Goal: Obtain resource: Download file/media

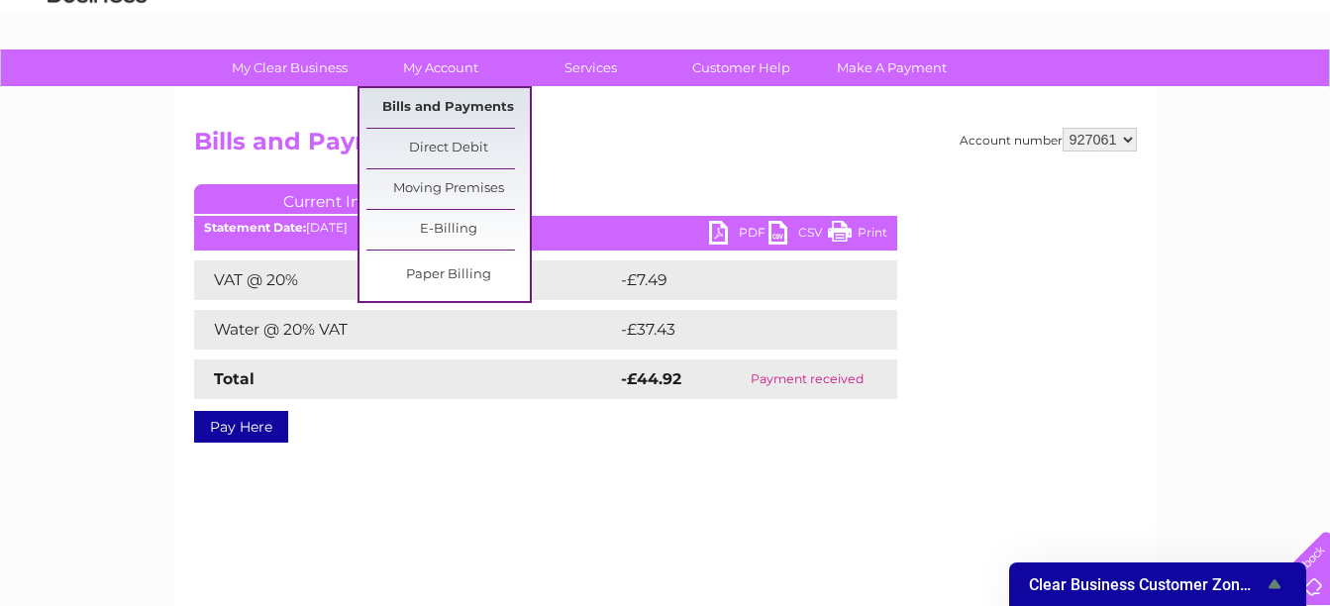
click at [448, 108] on link "Bills and Payments" at bounding box center [447, 108] width 163 height 40
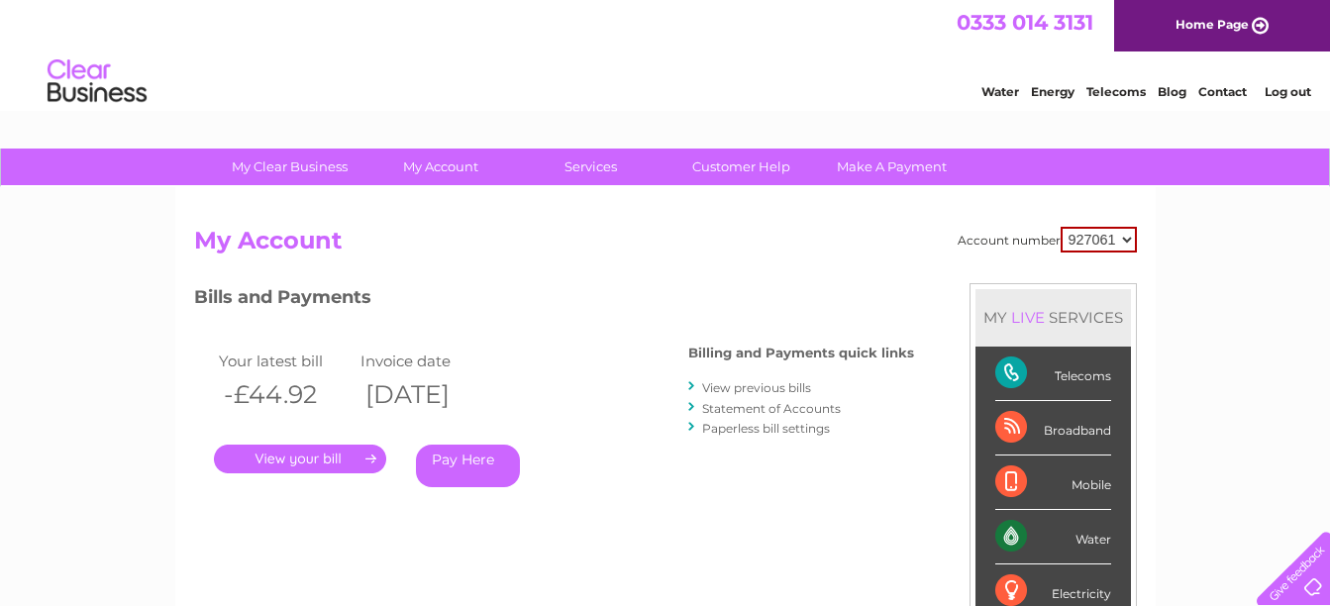
click at [786, 390] on link "View previous bills" at bounding box center [756, 387] width 109 height 15
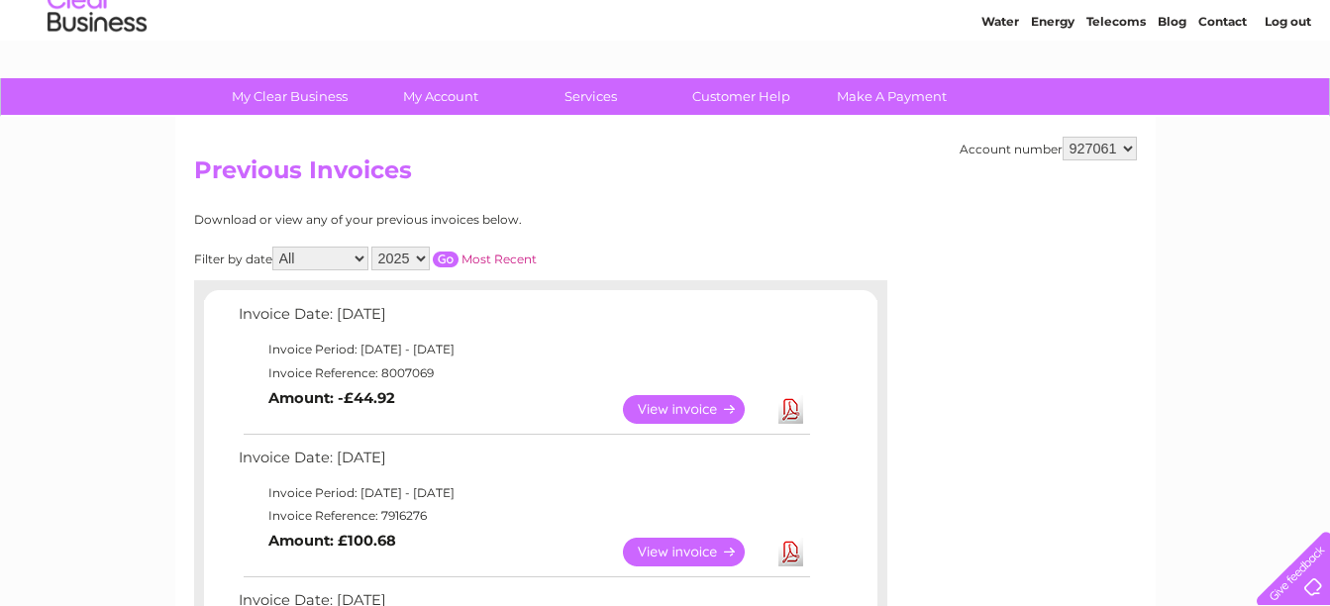
scroll to position [67, 0]
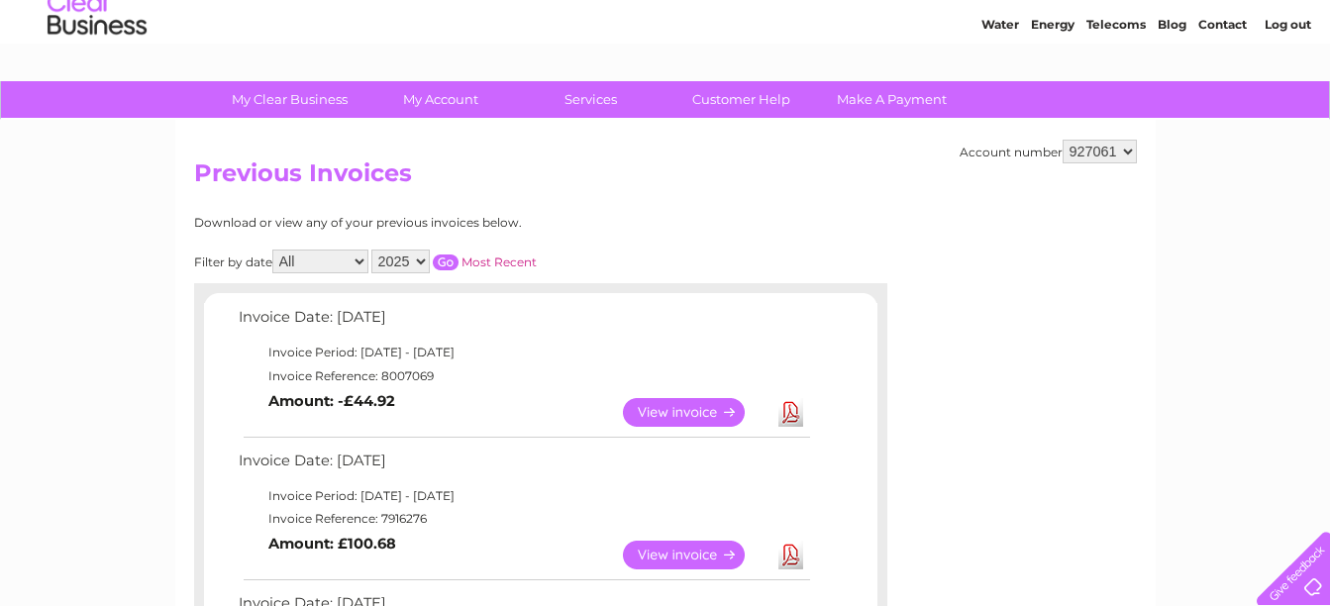
click at [421, 264] on select "2025 2024 2023 2022" at bounding box center [400, 262] width 58 height 24
select select "2023"
click at [373, 250] on select "2025 2024 2023 2022" at bounding box center [400, 262] width 58 height 24
click at [362, 262] on select "All January February March April May June July August September October Novembe…" at bounding box center [320, 262] width 96 height 24
click at [274, 250] on select "All January February March April May June July August September October Novembe…" at bounding box center [320, 262] width 96 height 24
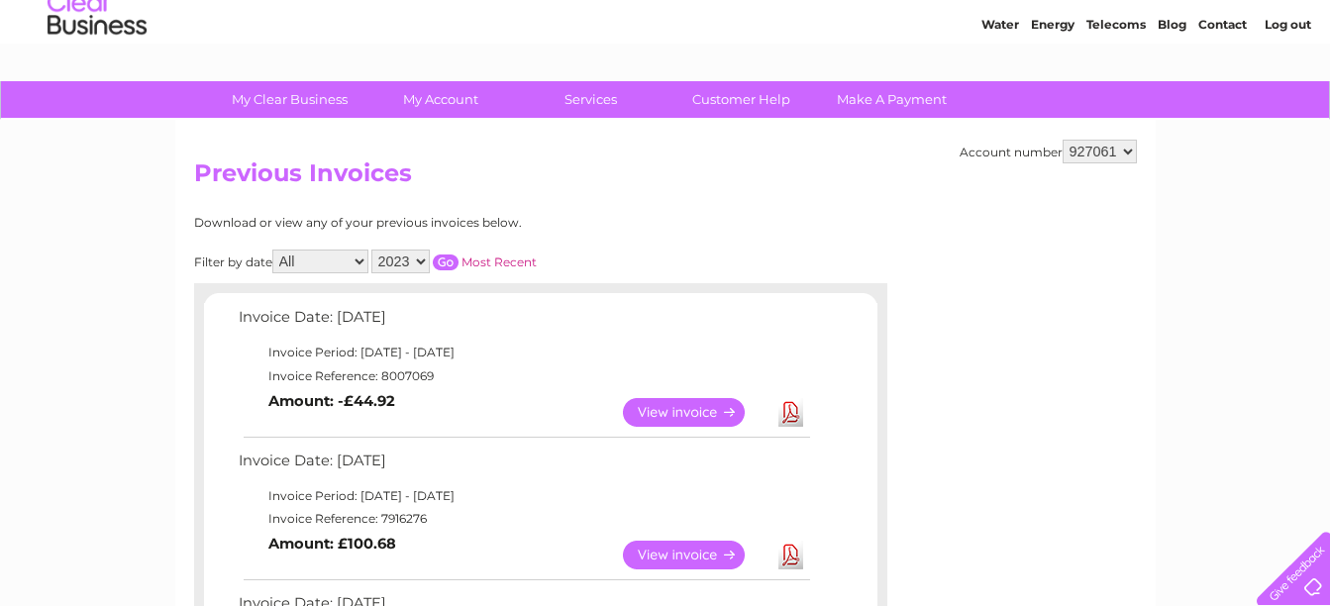
click at [450, 260] on input "button" at bounding box center [446, 262] width 26 height 16
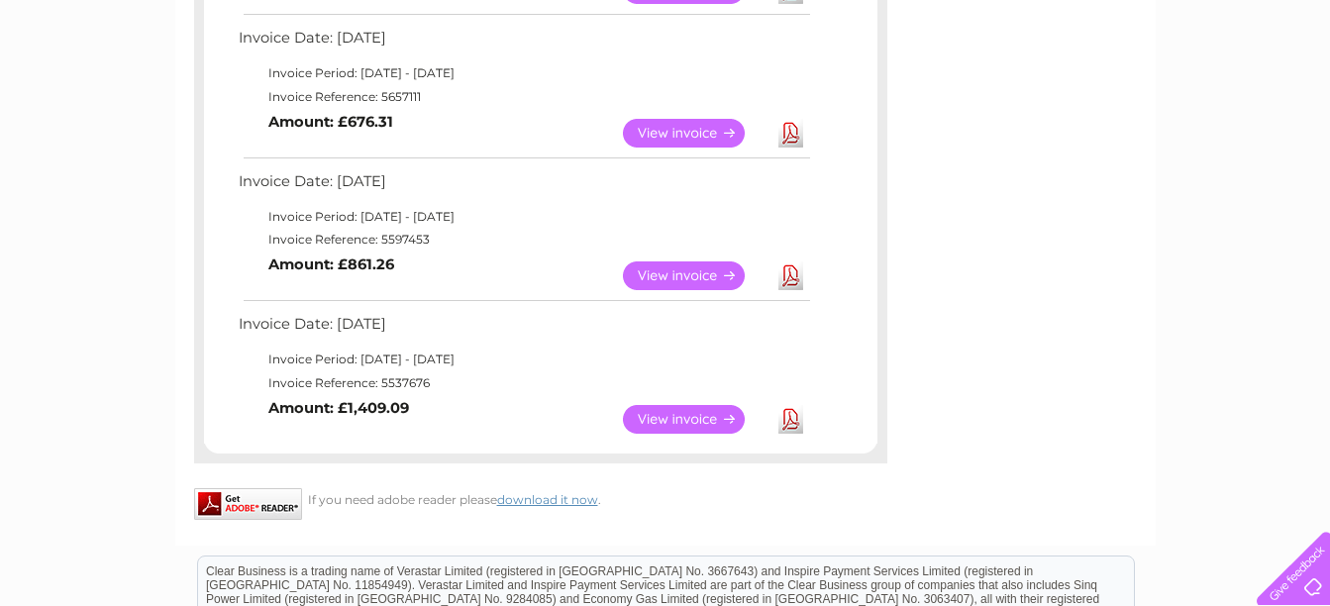
scroll to position [1651, 0]
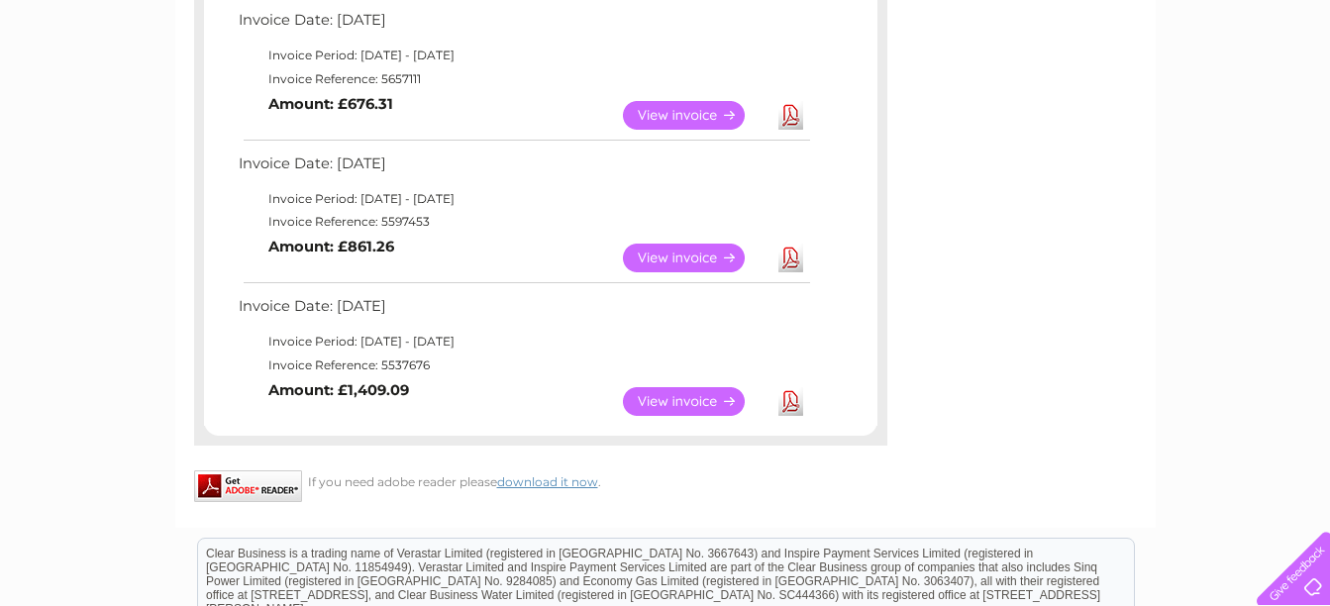
click at [660, 396] on link "View" at bounding box center [696, 401] width 146 height 29
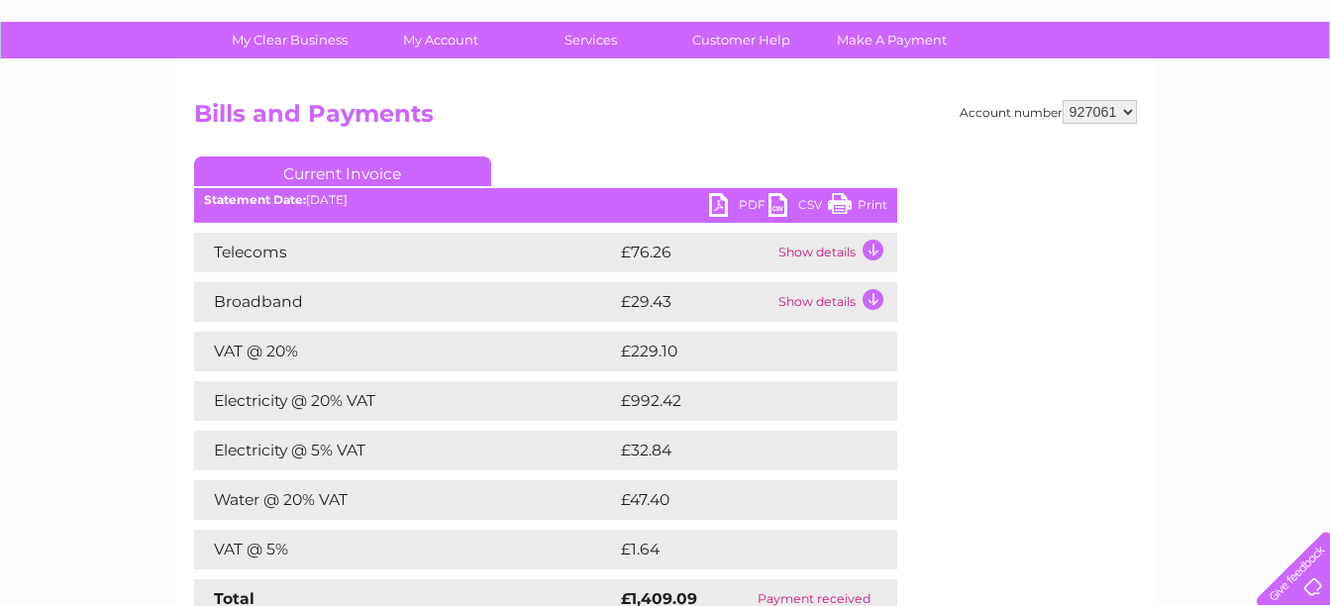
scroll to position [99, 0]
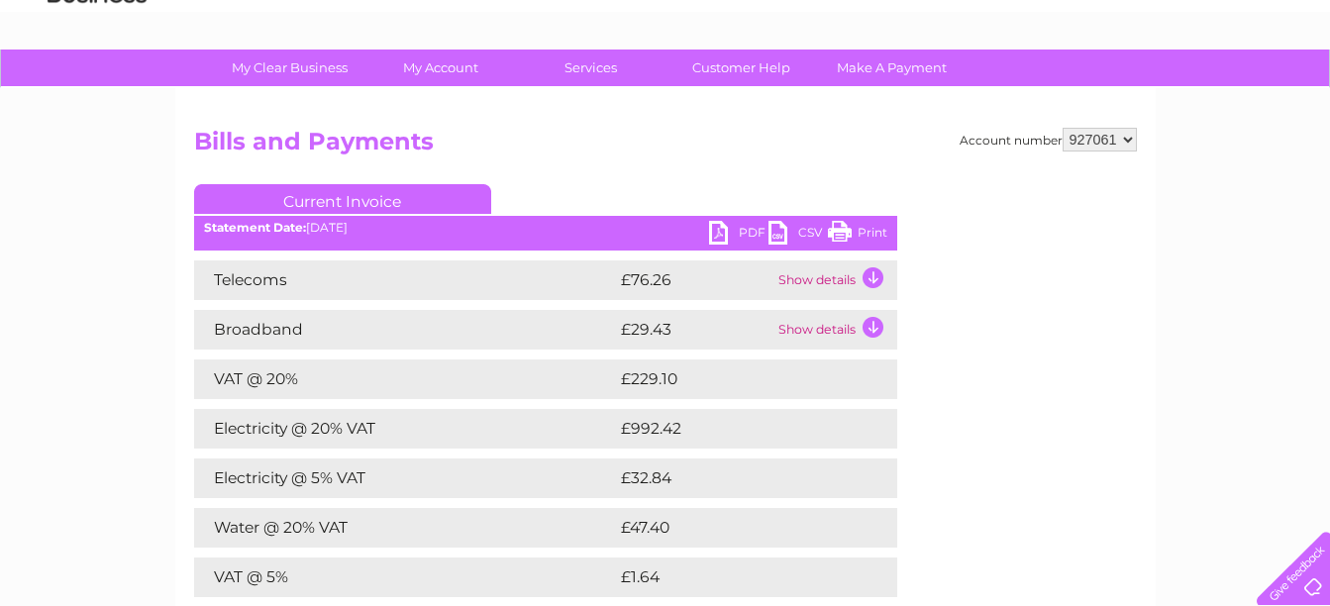
click at [746, 229] on link "PDF" at bounding box center [738, 235] width 59 height 29
